Goal: Use online tool/utility: Utilize a website feature to perform a specific function

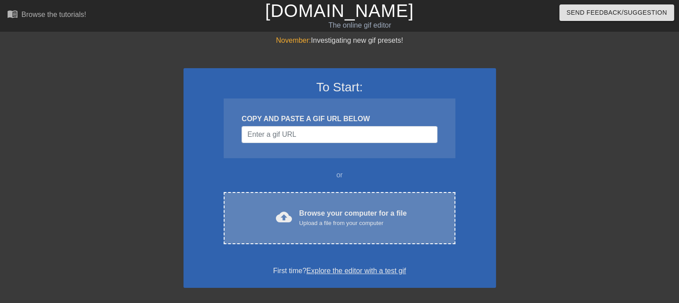
click at [311, 208] on div "Browse your computer for a file Upload a file from your computer" at bounding box center [353, 218] width 108 height 20
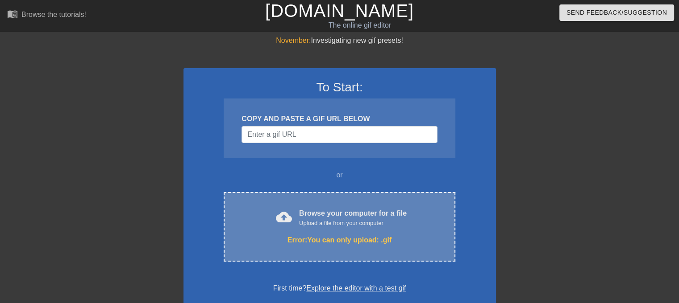
click at [339, 213] on div "Browse your computer for a file Upload a file from your computer" at bounding box center [353, 218] width 108 height 20
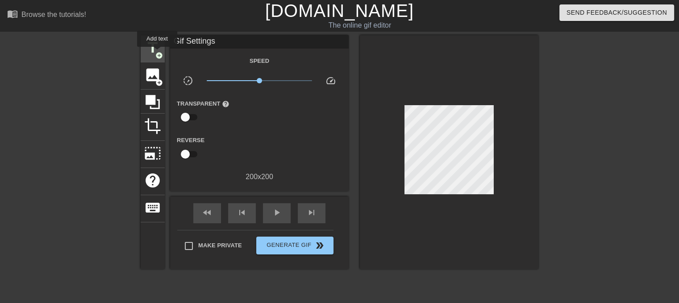
click at [157, 53] on span "add_circle" at bounding box center [159, 56] width 8 height 8
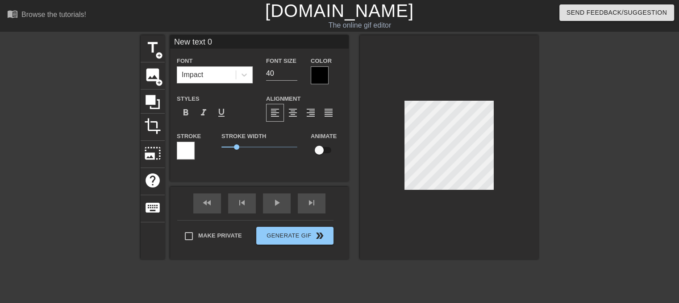
scroll to position [1, 1]
type input "I"
type textarea "I"
type input "If"
type textarea "If"
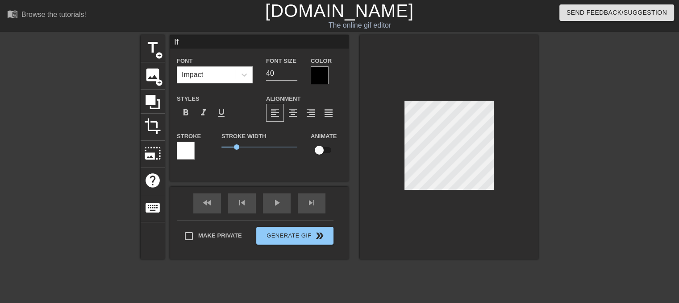
type input "If"
type textarea "If"
type input "If S"
type textarea "If Sm"
type input "If Sma"
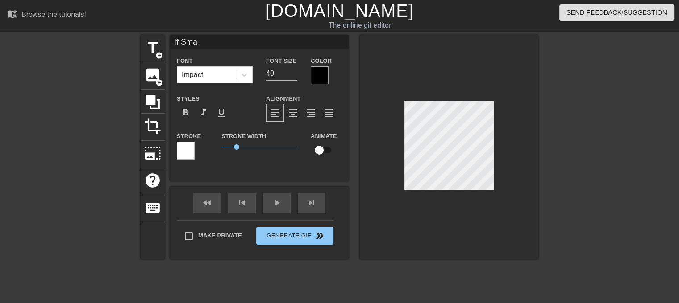
type textarea "If Smas"
type input "If Smash"
type textarea "If Smash"
type input "If Smash"
type textarea "If Smash"
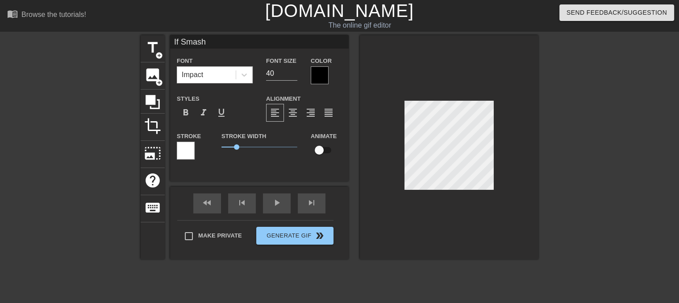
type input "If Smash K"
type textarea "If Smash K"
type input "If Smash Ka"
type textarea "If Smash Ka"
type input "If Smash Kar"
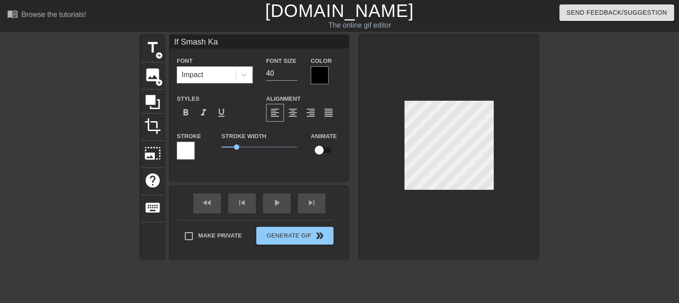
type textarea "If Smash Kar"
type input "If Smash Kart"
type textarea "If Smash Kart"
type input "If Smash Karts"
type textarea "If Smash Karts"
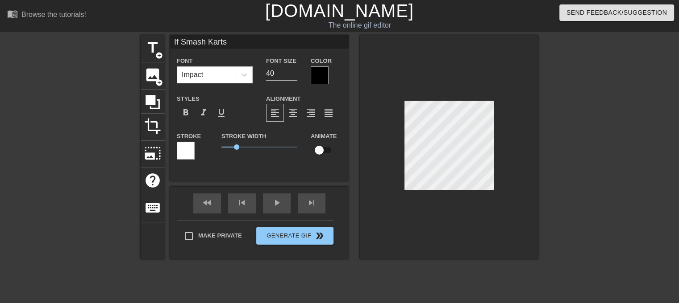
type input "If Smash Karts"
type textarea "If Smash Karts"
type input "If Smash Karts a"
type textarea "If Smash Karts a"
type input "If Smash Karts ad"
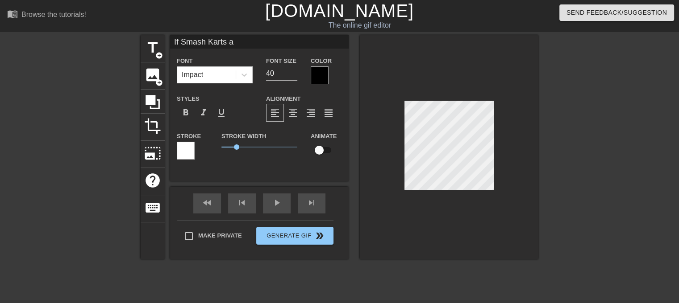
type textarea "If Smash Karts ad"
type input "If Smash Karts a"
type textarea "If Smash Karts a"
type input "If Smash Karts"
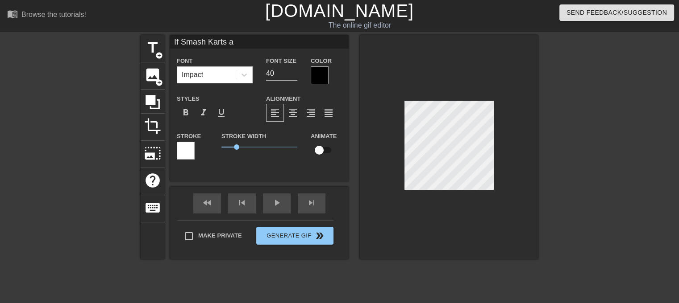
type textarea "If Smash Karts"
type input "If Smash Karts A"
type textarea "If Smash Karts A"
type input "If Smash Karts Ad"
type textarea "If Smash Karts Ad"
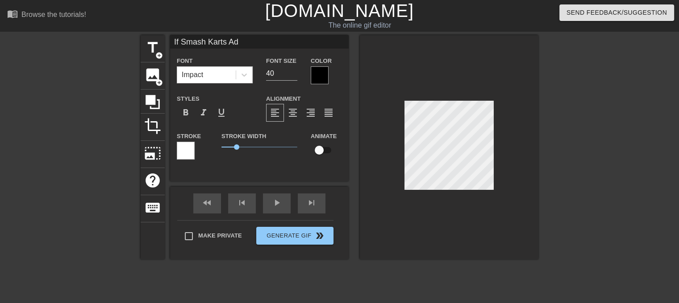
type input "If Smash Karts Add"
type textarea "If Smash Karts Add"
type input "If Smash Karts Adde"
type textarea "If Smash Karts Adde"
type input "If Smash Karts Added"
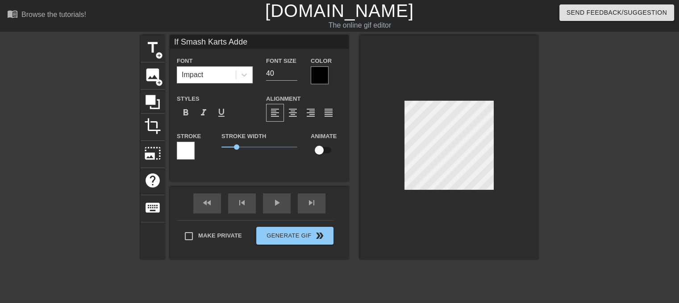
type textarea "If Smash Karts Added"
type input "If Smash Karts Added"
type textarea "If Smash Karts Added"
type input "If Smash Karts Added A"
type textarea "If Smash Karts Added A"
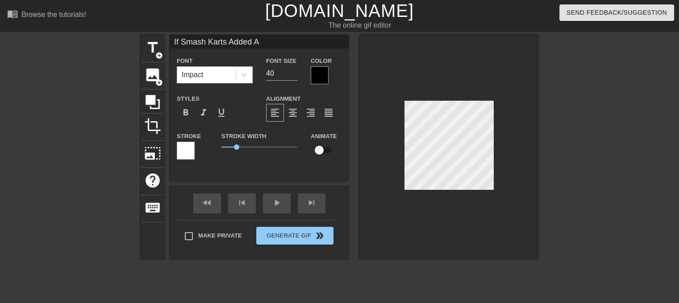
type input "If Smash Karts Added A"
type textarea "If Smash Karts Added A"
type input "If Smash Karts Added A U"
type textarea "If Smash Karts Added A U"
type input "If Smash Karts Added A Us"
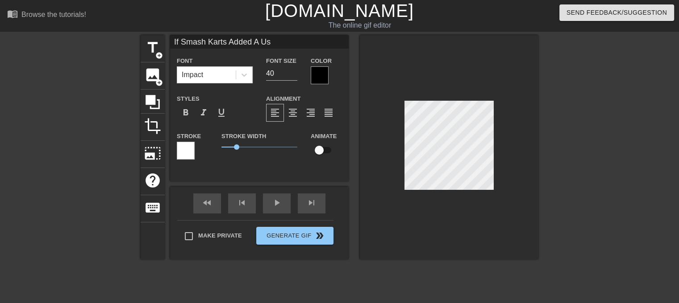
type textarea "If Smash Karts Added A Us"
type input "If Smash Karts Added A U"
type textarea "If Smash Karts Added A U"
type input "If Smash Karts Added A"
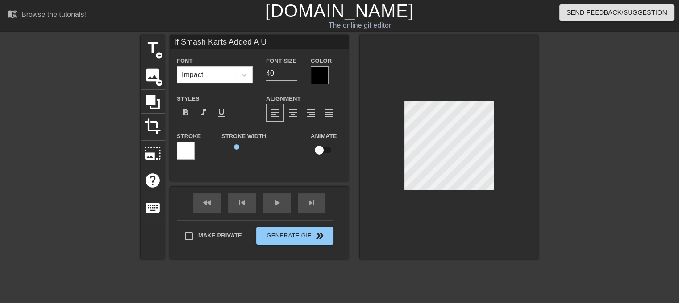
type textarea "If Smash Karts Added A"
type input "If Smash Karts Added A"
type textarea "If Smash Karts Added A"
type input "If Smash Karts Added"
type textarea "If Smash Karts Added"
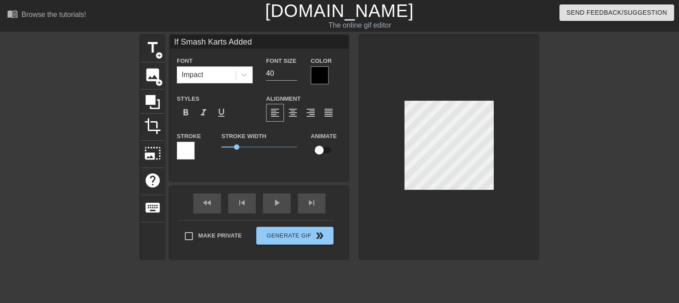
type input "If Smash Karts Added a"
type textarea "If Smash Karts Added a"
type input "If Smash Karts Added a"
type textarea "If Smash Karts Added a"
type input "If Smash Karts Added a U"
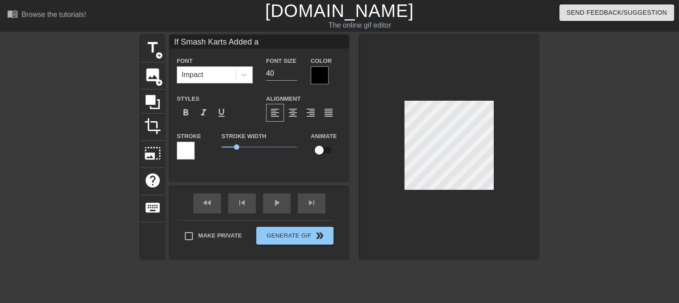
type textarea "If Smash Karts Added a U"
type input "If Smash Karts Added a Us"
type textarea "If Smash Karts Added a Us"
type input "If Smash Karts Added a Use"
type textarea "If Smash Karts Added a Use"
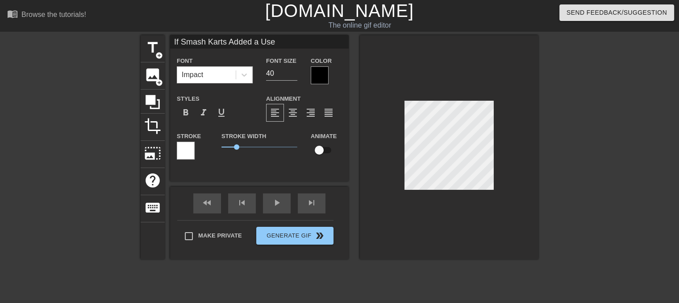
type input "If Smash Karts Added a User"
type textarea "If Smash Karts Added a User"
type input "If Smash Karts Added a User"
type textarea "If Smash Karts Added a User"
type input "If Smash Karts Added a User g"
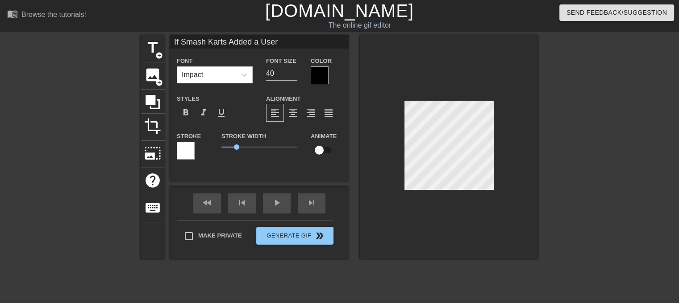
type textarea "If Smash Karts Added a User g"
type input "If Smash Karts Added a User gu"
type textarea "If Smash Karts Added a User gu"
type input "If Smash Karts Added a User gui"
type textarea "If Smash Karts Added a User gui"
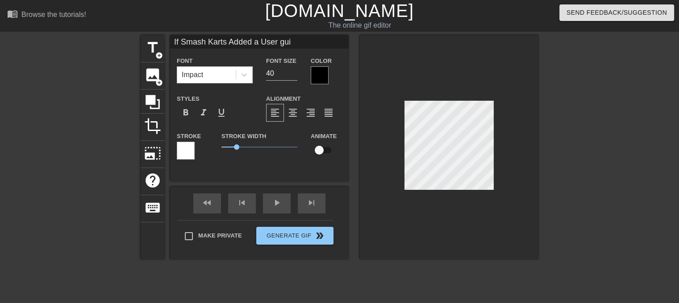
type input "If Smash Karts Added a User guid"
type textarea "If Smash Karts Added a User guid"
type input "If Smash Karts Added a User guide"
type textarea "If Smash Karts Added a User guide"
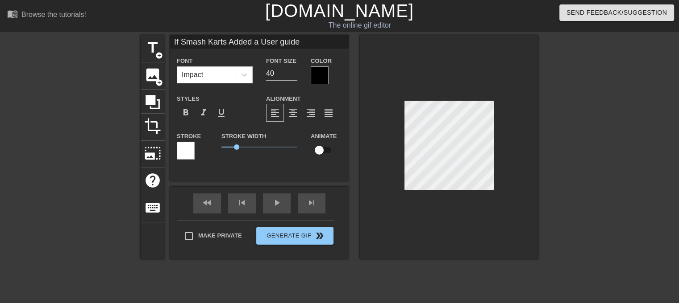
scroll to position [1, 4]
click at [294, 74] on input "39" at bounding box center [281, 73] width 31 height 14
click at [294, 74] on input "38" at bounding box center [281, 73] width 31 height 14
click at [294, 74] on input "37" at bounding box center [281, 73] width 31 height 14
click at [294, 74] on input "36" at bounding box center [281, 73] width 31 height 14
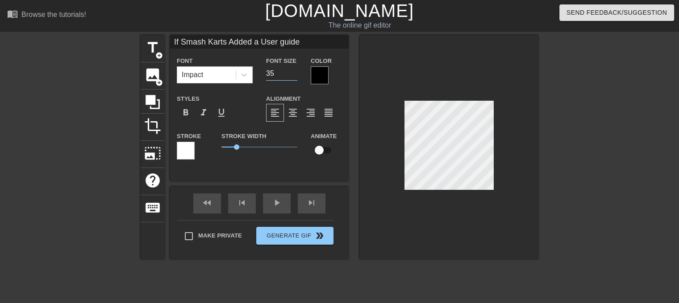
type input "35"
click at [294, 74] on input "35" at bounding box center [281, 73] width 31 height 14
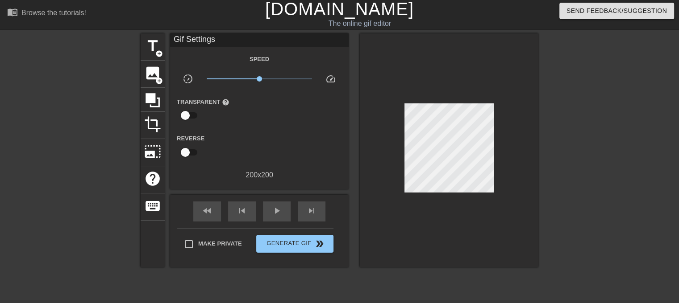
scroll to position [0, 0]
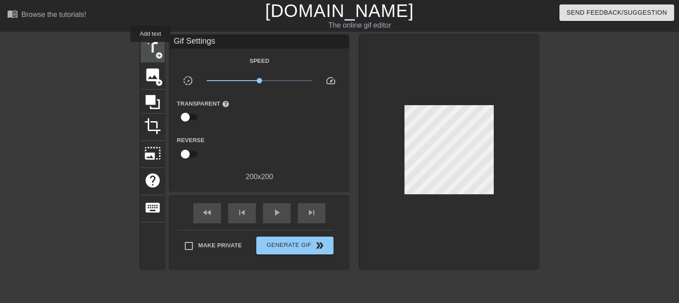
click at [149, 46] on span "title" at bounding box center [152, 47] width 17 height 17
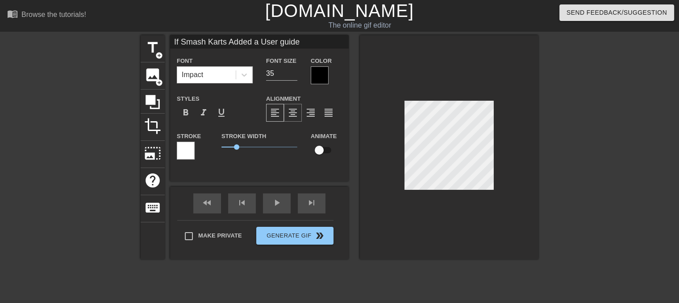
click at [295, 112] on span "format_align_center" at bounding box center [292, 113] width 11 height 11
click at [324, 109] on span "format_align_justify" at bounding box center [328, 113] width 11 height 11
drag, startPoint x: 277, startPoint y: 111, endPoint x: 257, endPoint y: 116, distance: 21.1
click at [277, 111] on span "format_align_left" at bounding box center [275, 113] width 11 height 11
click at [233, 145] on span "0.85" at bounding box center [259, 147] width 76 height 11
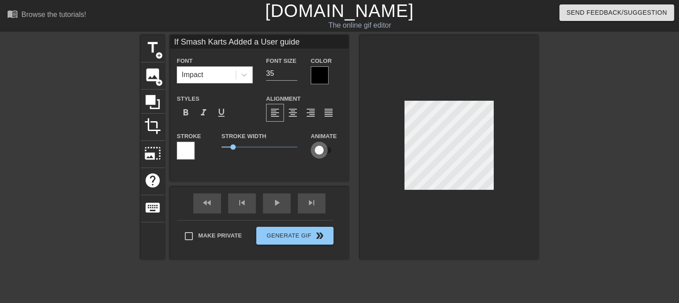
drag, startPoint x: 320, startPoint y: 154, endPoint x: 334, endPoint y: 152, distance: 14.4
click at [334, 152] on input "checkbox" at bounding box center [319, 150] width 51 height 17
click at [316, 151] on input "checkbox" at bounding box center [327, 150] width 51 height 17
checkbox input "false"
click at [189, 110] on span "format_bold" at bounding box center [185, 113] width 11 height 11
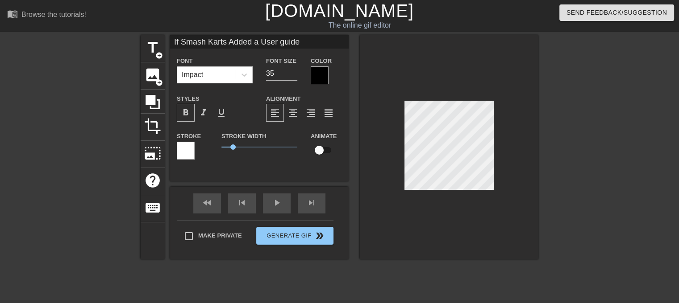
click at [189, 110] on span "format_bold" at bounding box center [185, 113] width 11 height 11
click at [184, 154] on div at bounding box center [186, 151] width 18 height 18
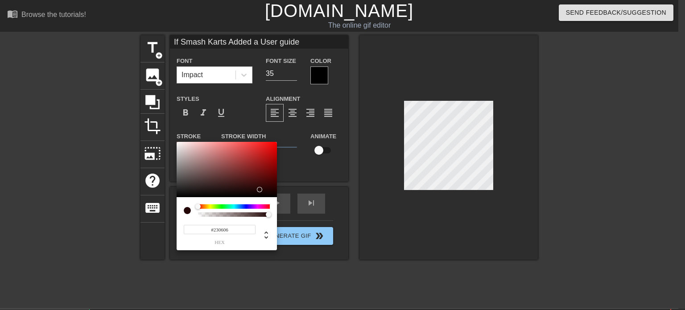
click at [259, 190] on div at bounding box center [227, 169] width 100 height 55
type input "#E4D2D2"
click at [185, 148] on div at bounding box center [227, 169] width 100 height 55
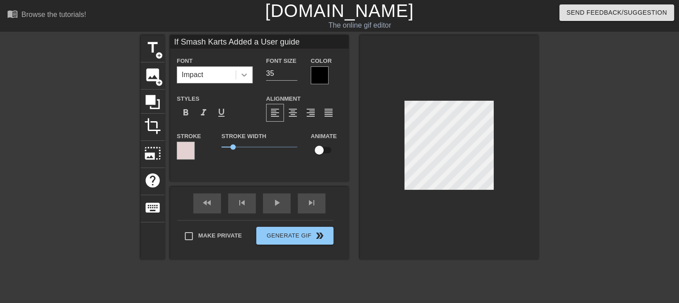
click at [244, 76] on icon at bounding box center [243, 75] width 5 height 3
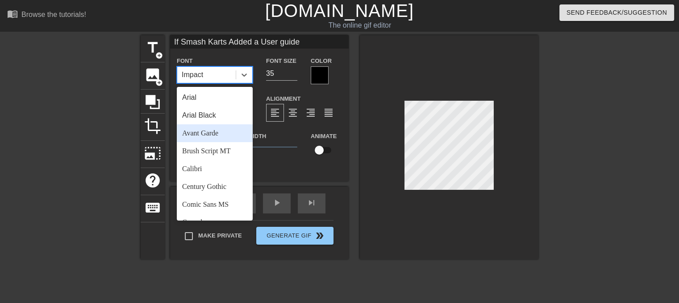
click at [211, 135] on div "Avant Garde" at bounding box center [215, 133] width 76 height 18
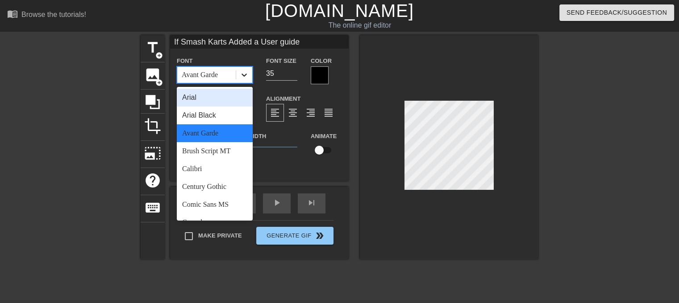
click at [246, 76] on icon at bounding box center [244, 75] width 9 height 9
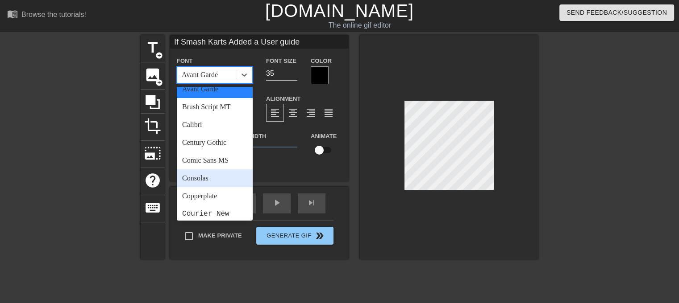
scroll to position [45, 0]
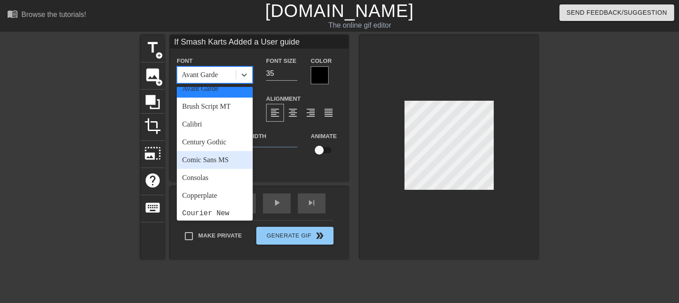
click at [214, 163] on div "Comic Sans MS" at bounding box center [215, 160] width 76 height 18
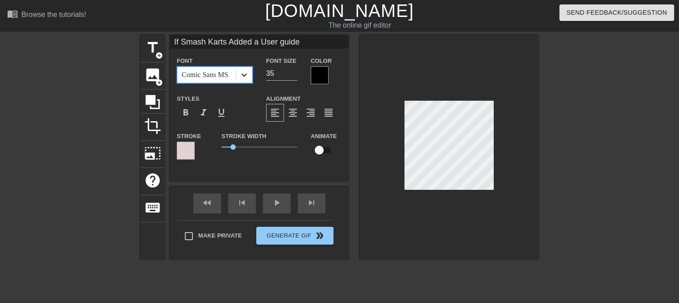
click at [246, 80] on div at bounding box center [244, 75] width 16 height 16
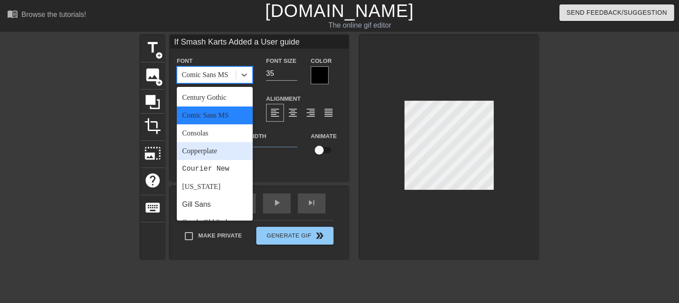
scroll to position [134, 0]
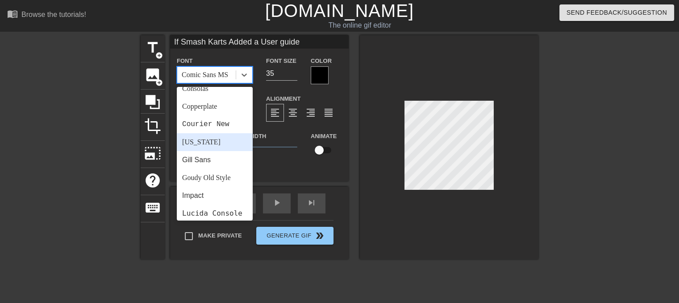
click at [208, 148] on div "[US_STATE]" at bounding box center [215, 142] width 76 height 18
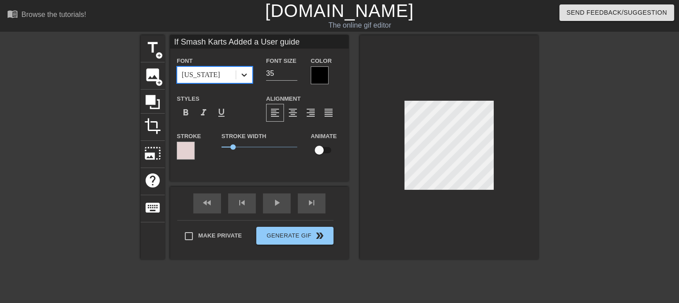
click at [246, 73] on icon at bounding box center [244, 75] width 9 height 9
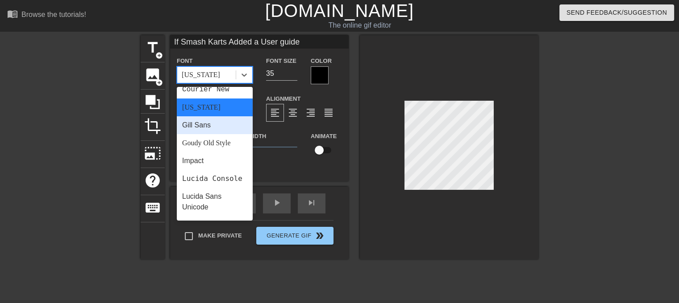
scroll to position [223, 0]
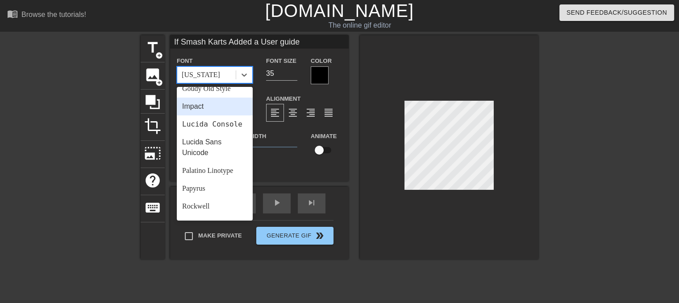
click at [206, 113] on div "Impact" at bounding box center [215, 107] width 76 height 18
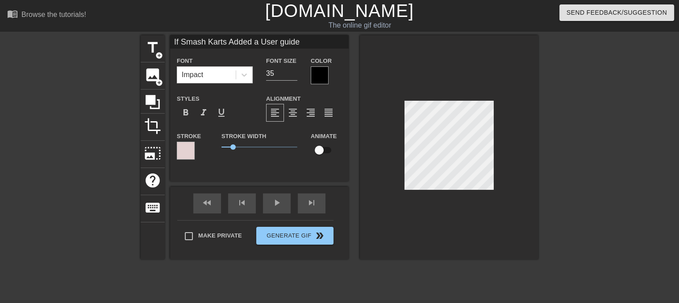
click at [540, 148] on div "title add_circle image add_circle crop photo_size_select_large help keyboard If…" at bounding box center [339, 169] width 679 height 268
click at [364, 140] on div at bounding box center [449, 147] width 178 height 224
click at [191, 149] on div at bounding box center [186, 151] width 18 height 18
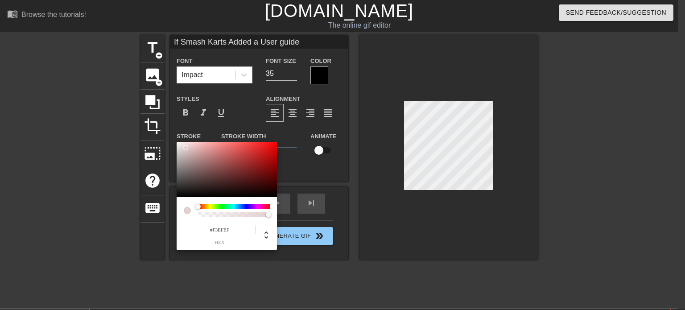
type input "#FFFFFF"
drag, startPoint x: 186, startPoint y: 148, endPoint x: 171, endPoint y: 141, distance: 16.4
click at [171, 141] on div "#FFFFFF hex" at bounding box center [342, 155] width 685 height 310
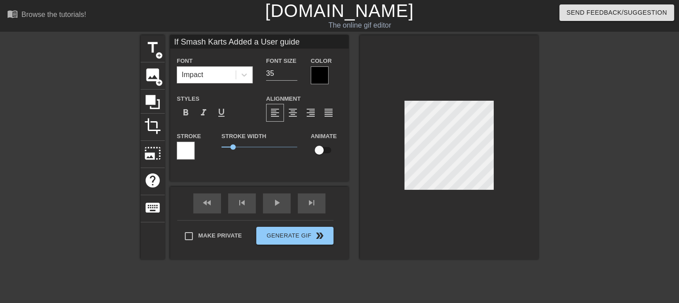
click at [320, 76] on div at bounding box center [320, 75] width 18 height 18
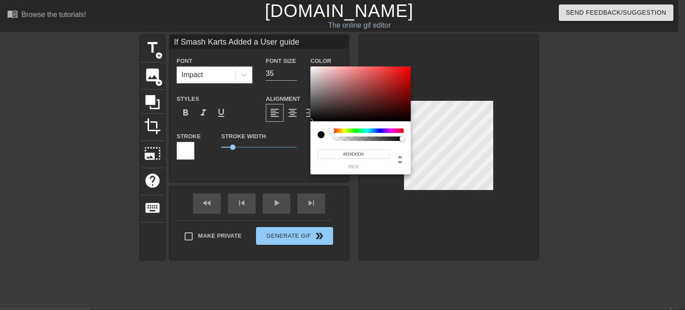
click at [315, 75] on div at bounding box center [361, 93] width 100 height 55
type input "#221D1D"
drag, startPoint x: 316, startPoint y: 75, endPoint x: 325, endPoint y: 114, distance: 40.8
click at [325, 114] on div at bounding box center [325, 114] width 5 height 5
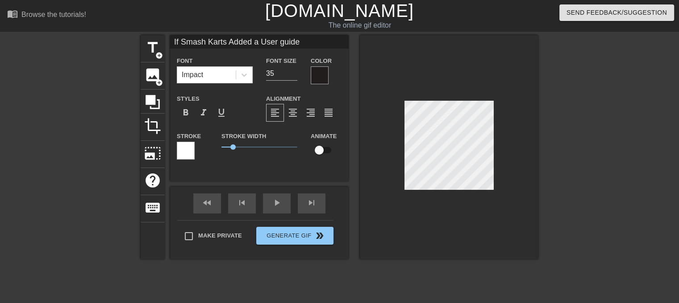
click at [600, 171] on div at bounding box center [616, 169] width 134 height 268
click at [514, 170] on div at bounding box center [449, 147] width 178 height 224
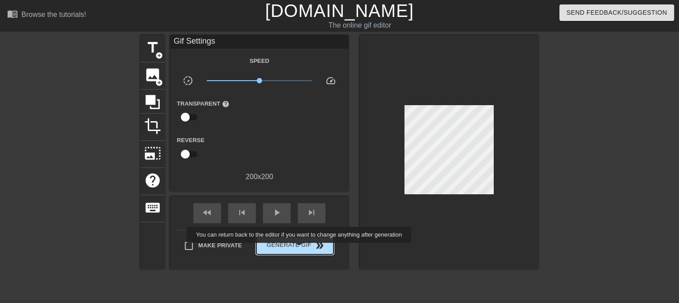
click at [300, 249] on span "Generate Gif double_arrow" at bounding box center [295, 246] width 70 height 11
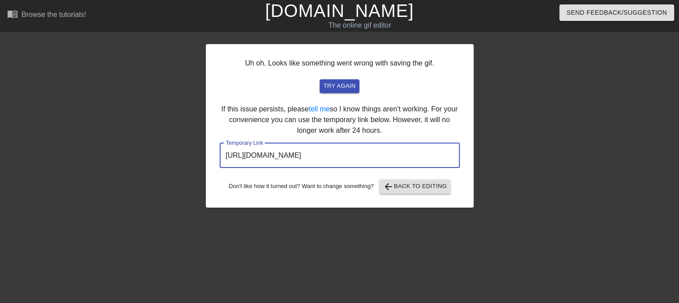
click at [312, 152] on input "[URL][DOMAIN_NAME]" at bounding box center [340, 155] width 240 height 25
